Goal: Information Seeking & Learning: Learn about a topic

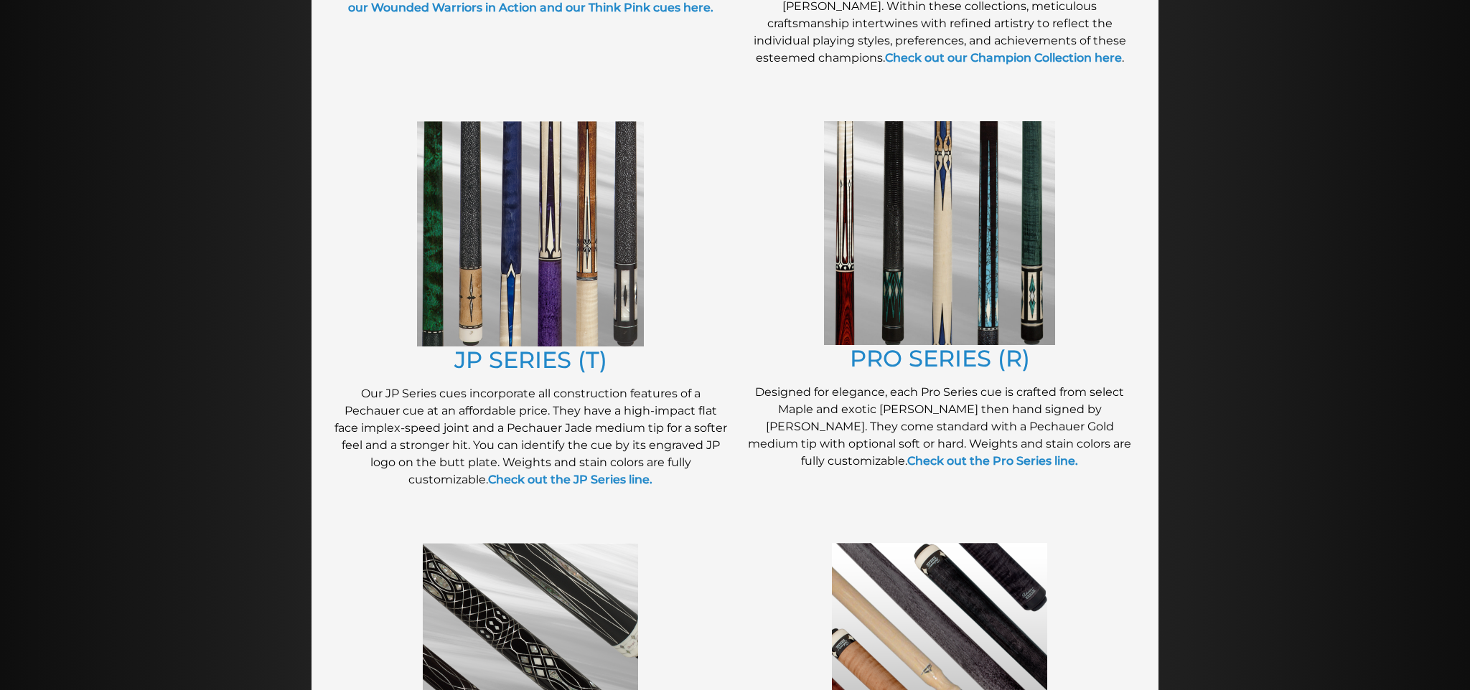
scroll to position [693, 0]
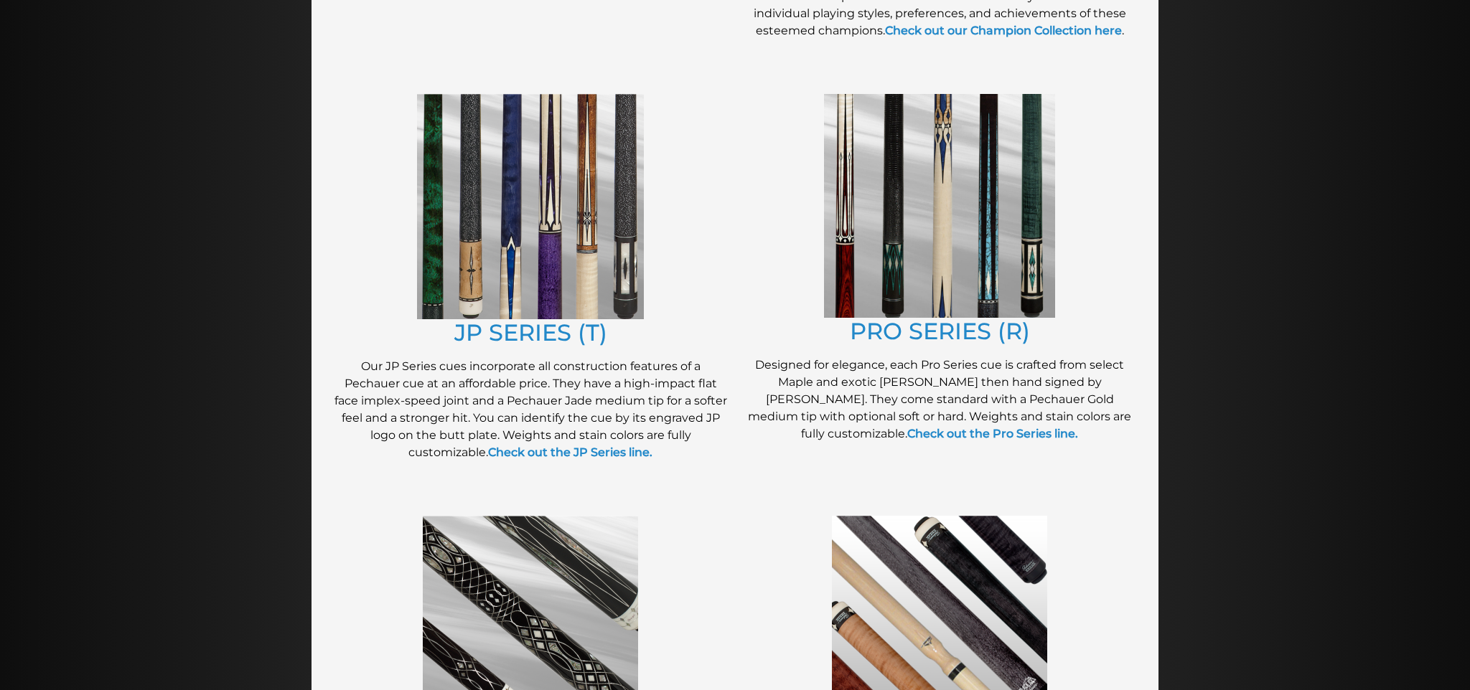
click at [514, 285] on img at bounding box center [530, 206] width 227 height 225
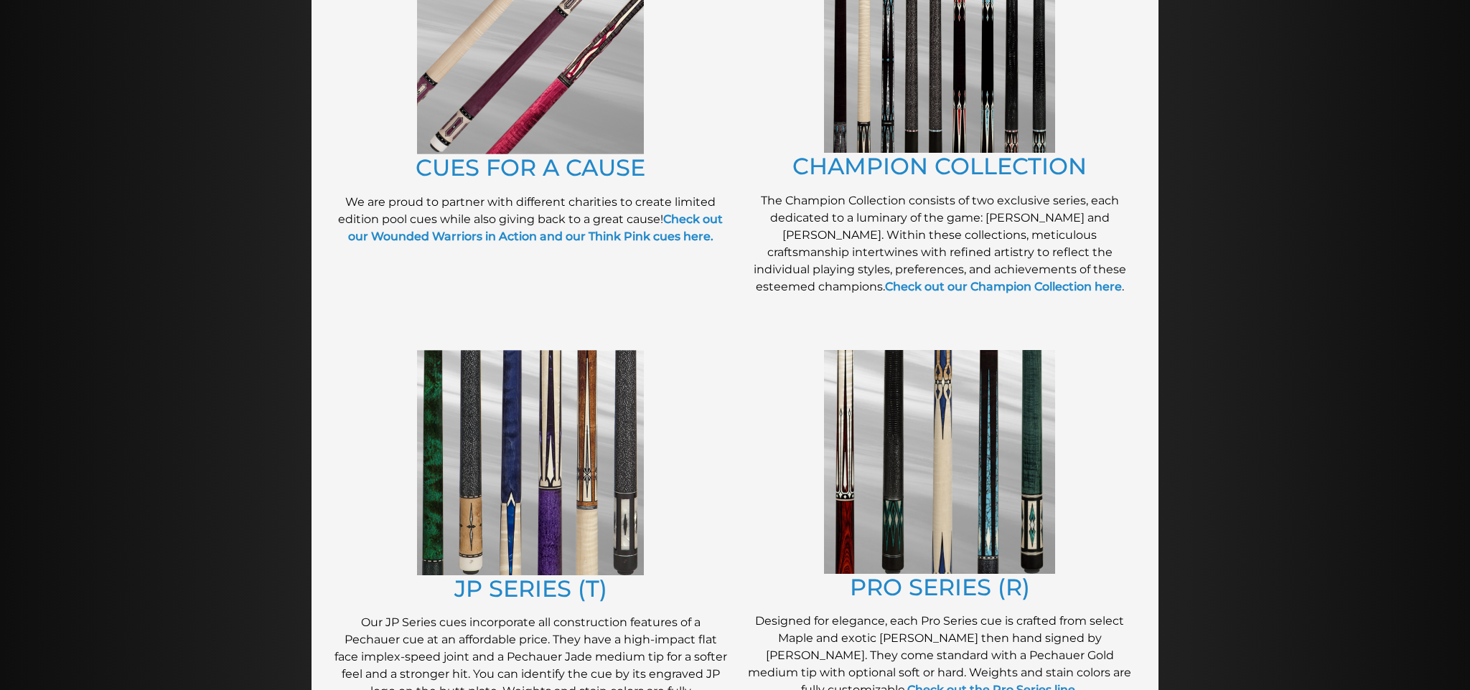
scroll to position [451, 0]
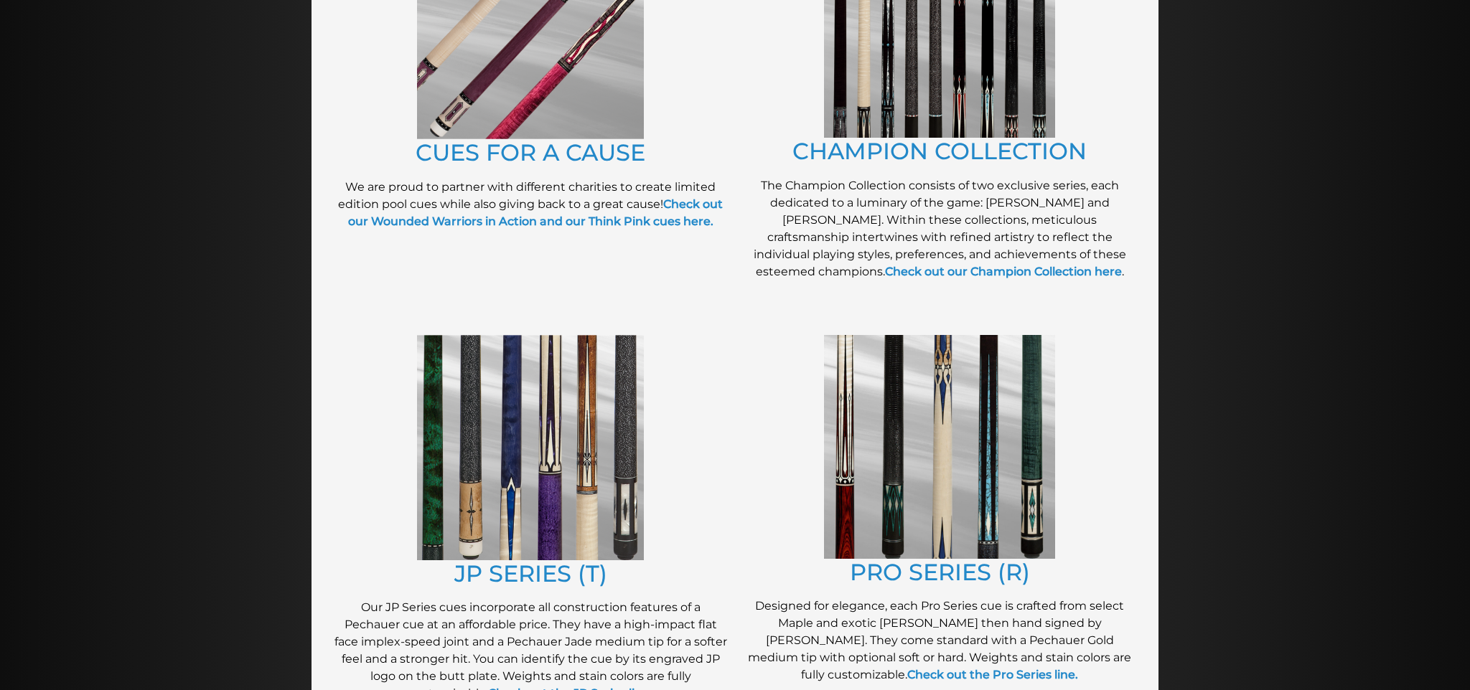
click at [507, 454] on img at bounding box center [530, 447] width 227 height 225
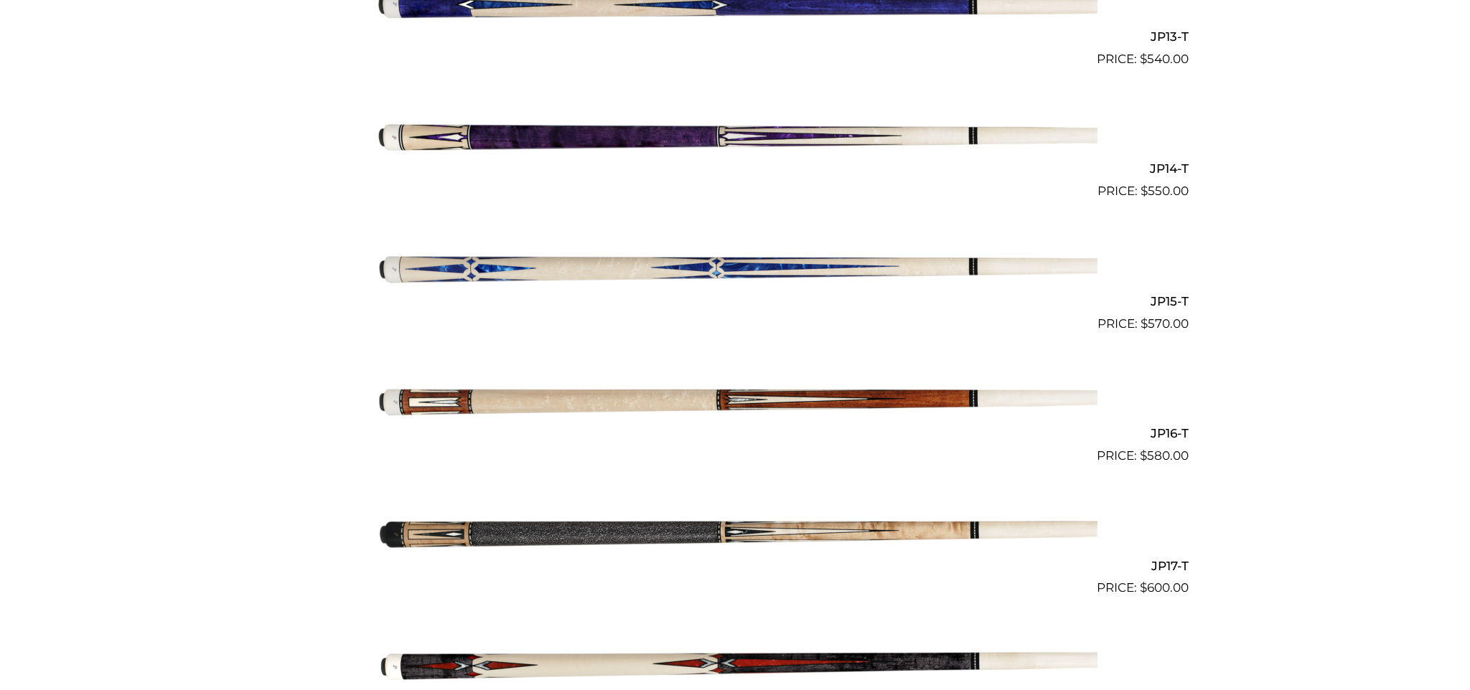
scroll to position [2111, 0]
click at [456, 398] on img at bounding box center [734, 399] width 725 height 121
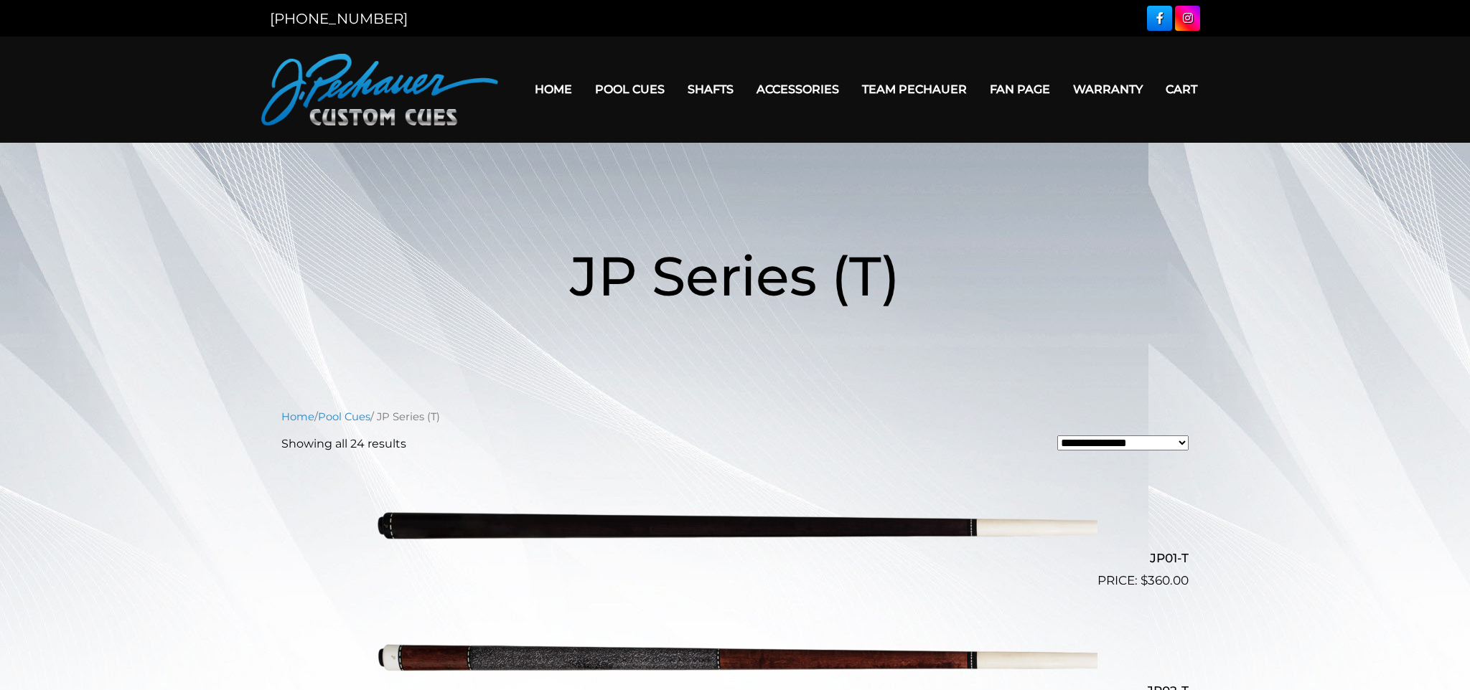
scroll to position [0, 0]
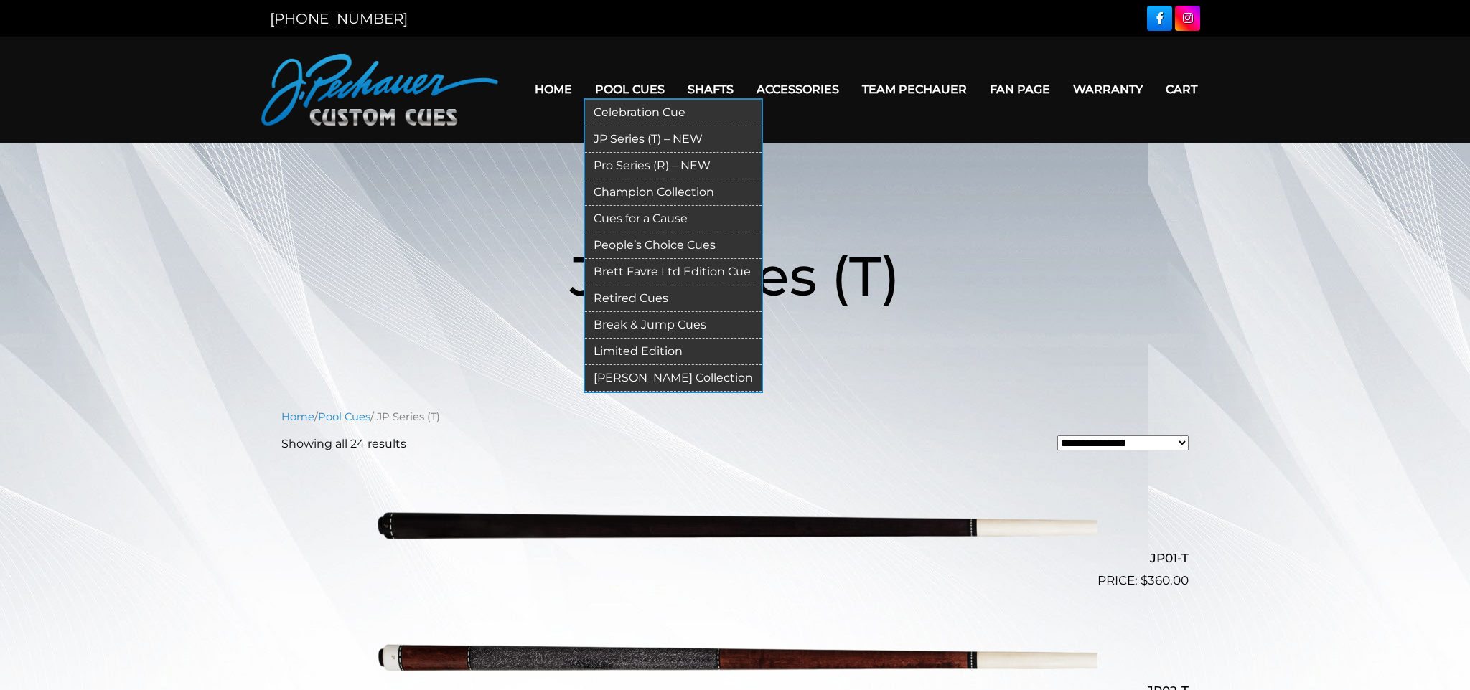
click at [627, 161] on link "Pro Series (R) – NEW" at bounding box center [673, 166] width 177 height 27
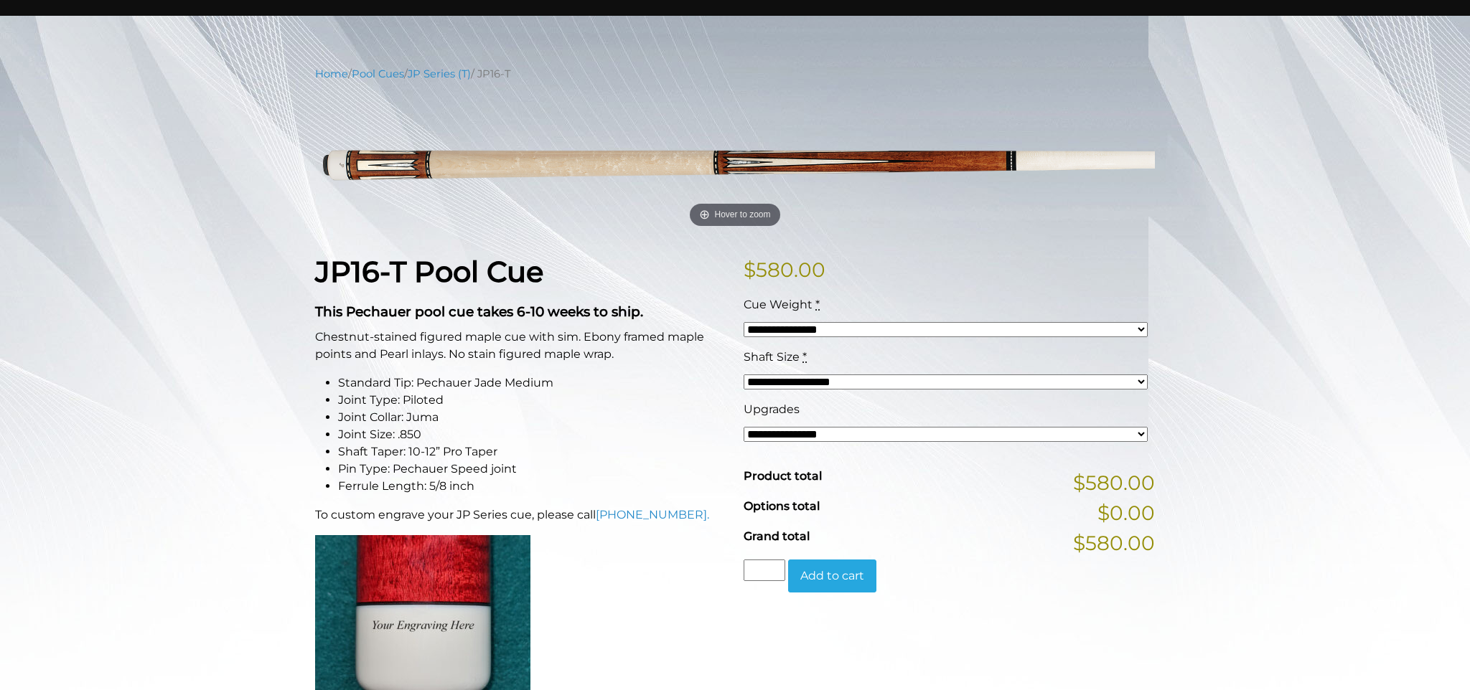
scroll to position [122, 0]
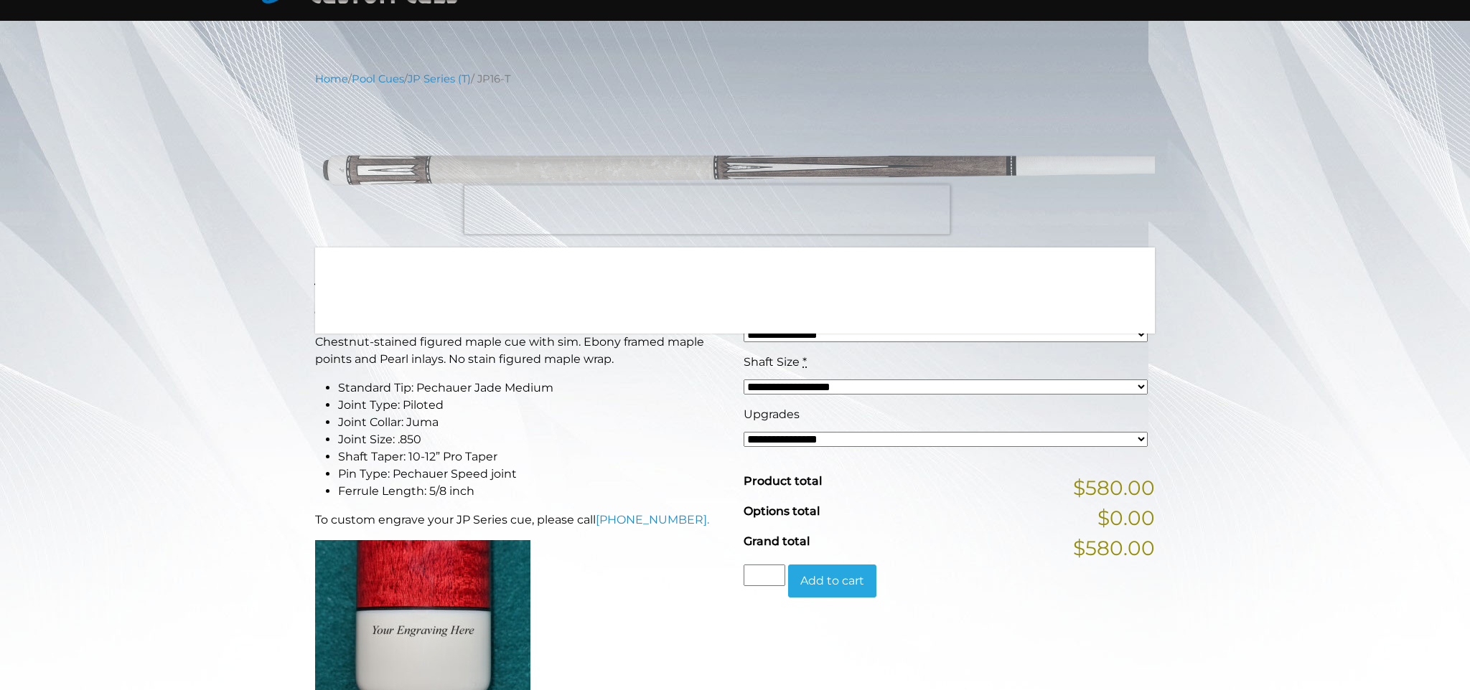
click at [707, 210] on img at bounding box center [735, 168] width 840 height 140
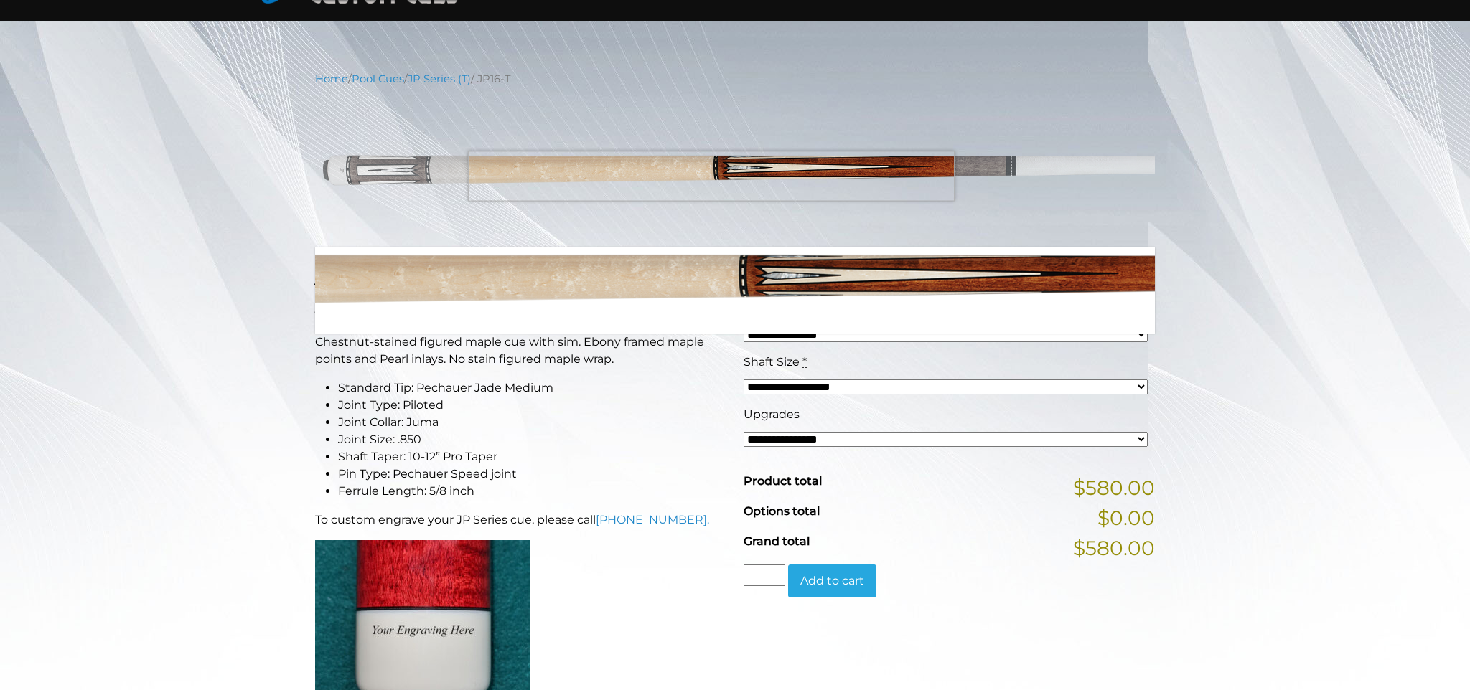
click at [711, 176] on img at bounding box center [735, 168] width 840 height 140
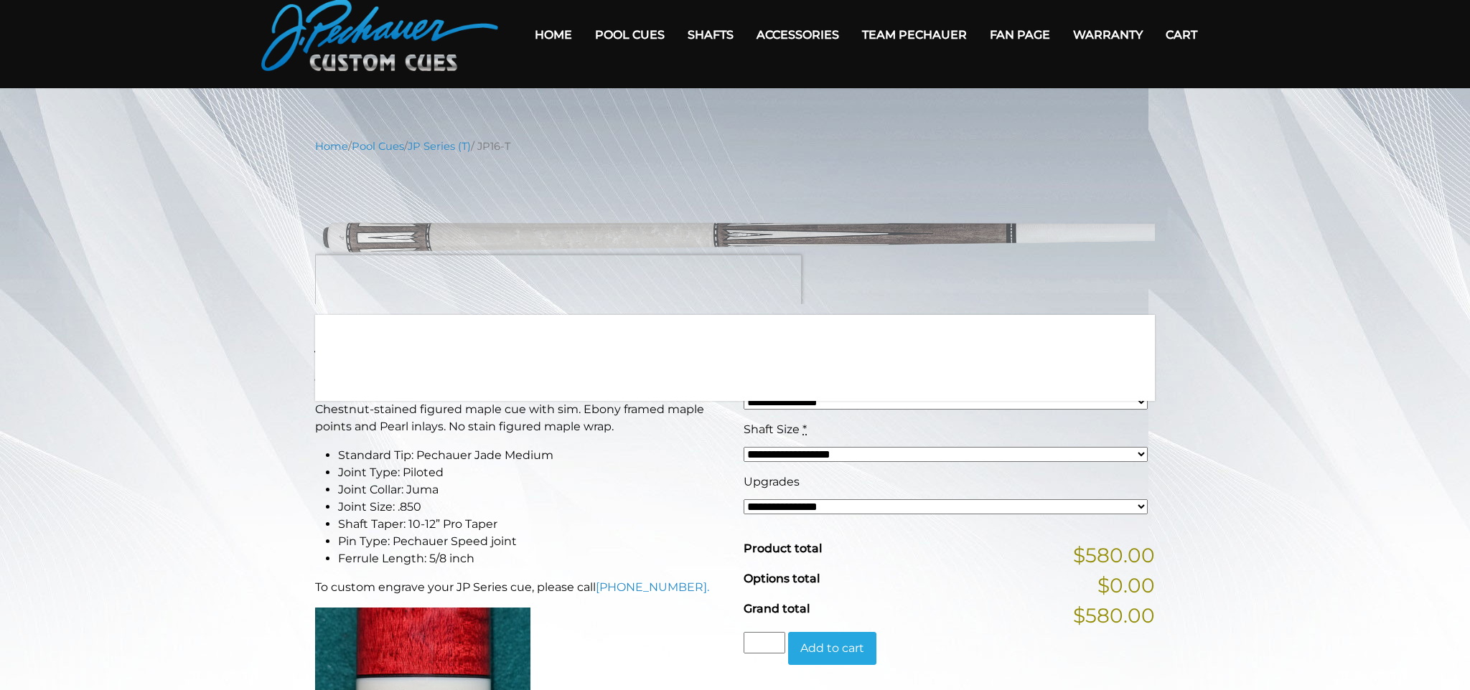
scroll to position [54, 0]
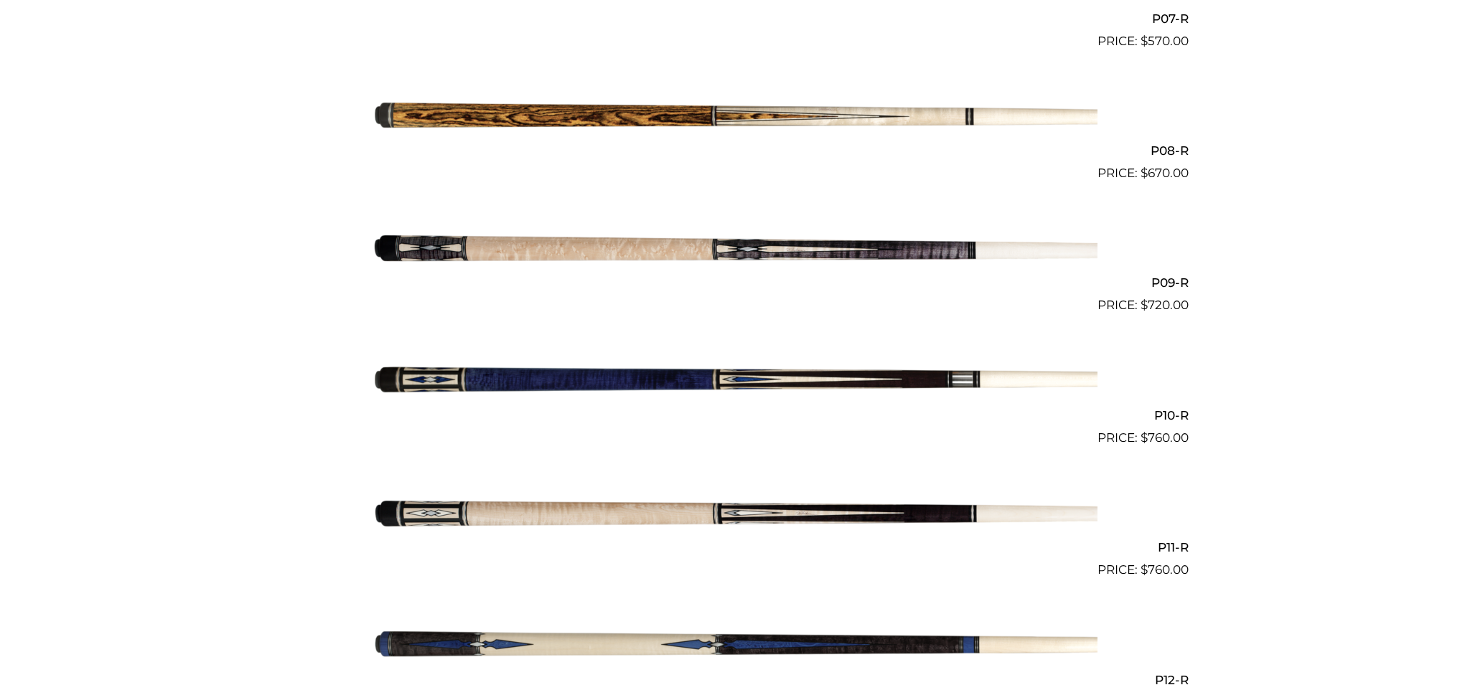
scroll to position [1336, 0]
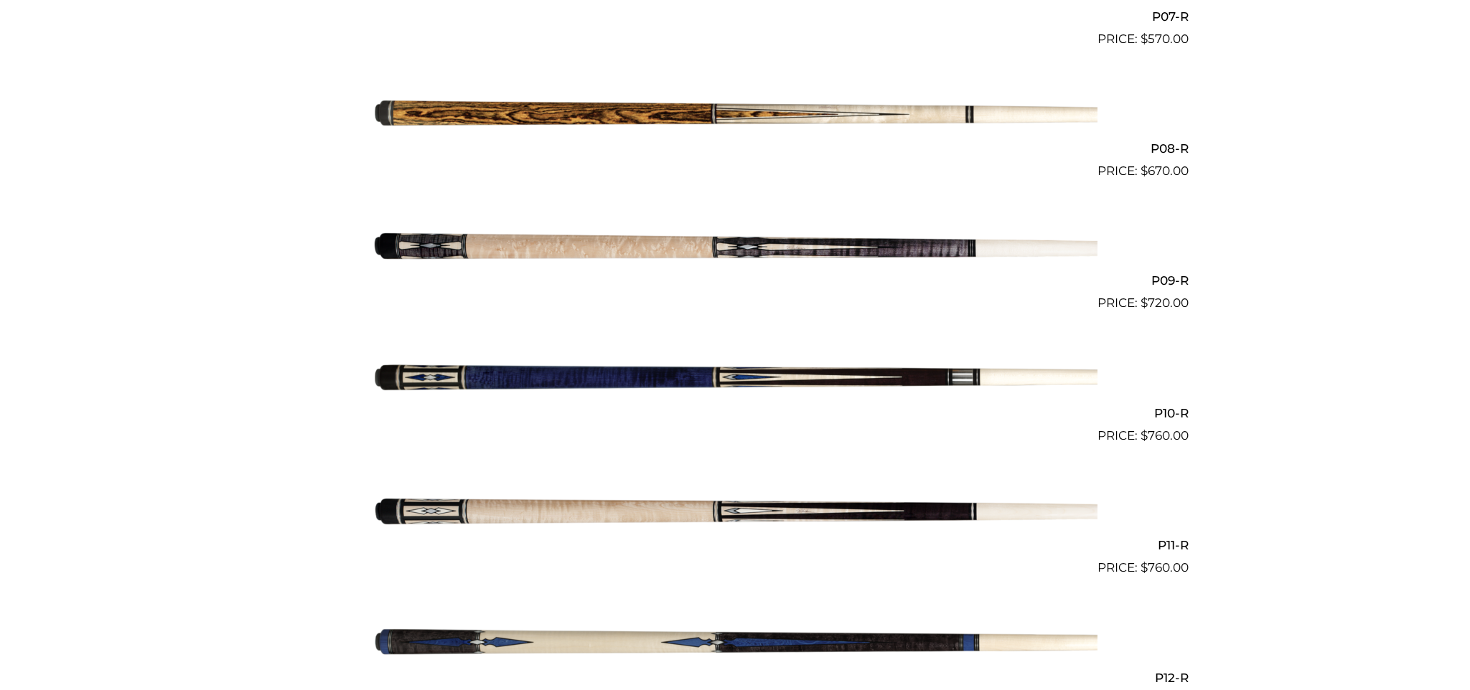
click at [669, 243] on img at bounding box center [734, 247] width 725 height 121
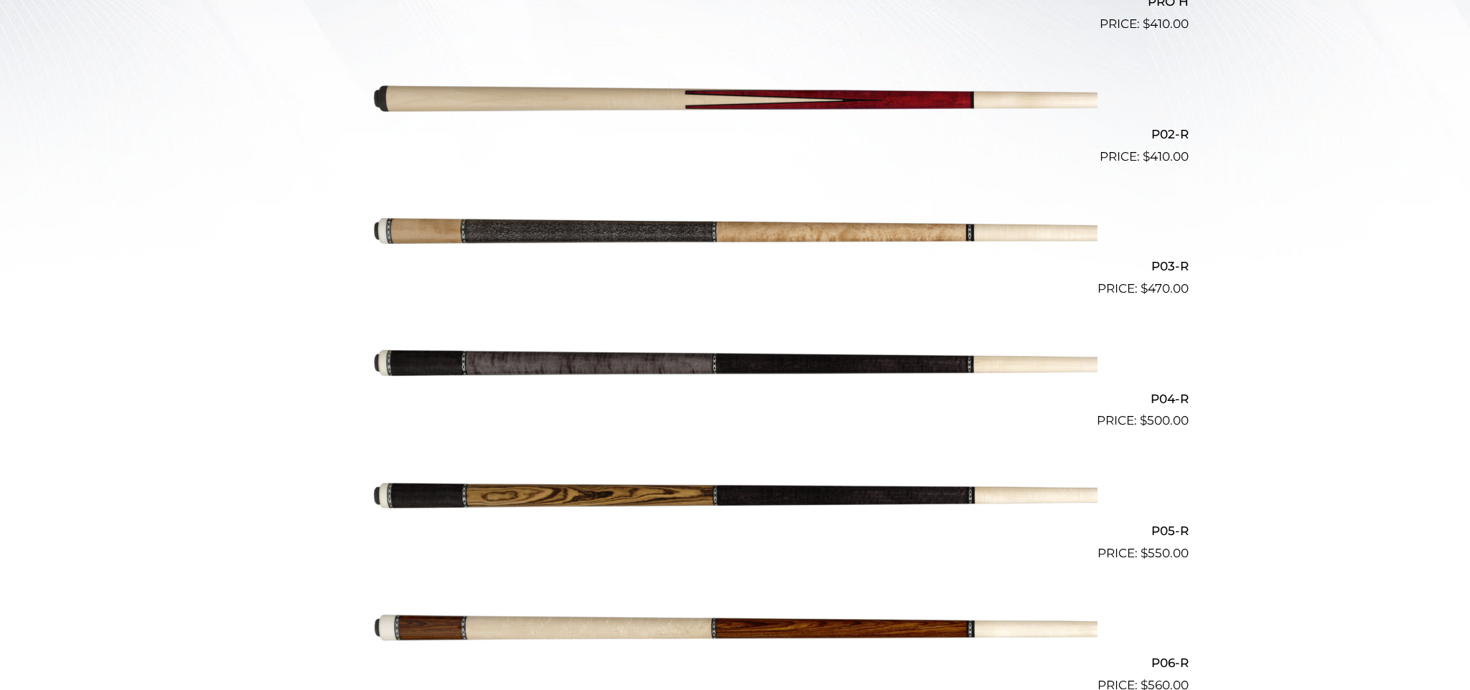
scroll to position [498, 0]
